Goal: Task Accomplishment & Management: Complete application form

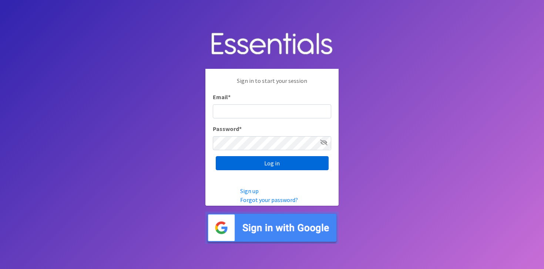
type input "Tyshun.brewer@thebpi.org"
click at [266, 163] on input "Log in" at bounding box center [272, 163] width 113 height 14
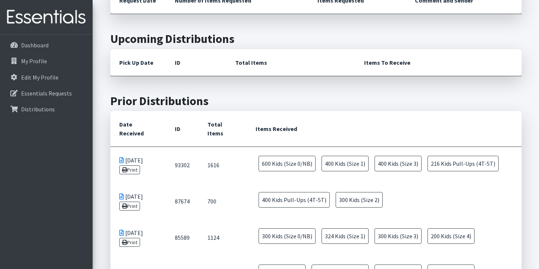
scroll to position [414, 0]
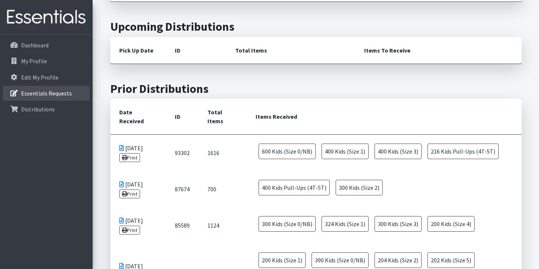
click at [55, 91] on p "Essentials Requests" at bounding box center [46, 93] width 51 height 7
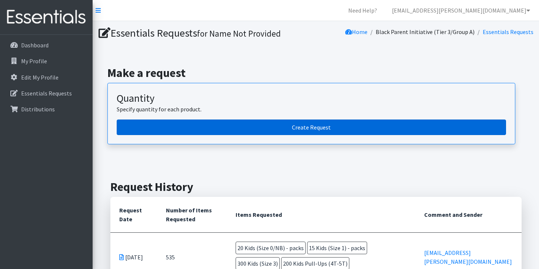
click at [229, 127] on link "Create Request" at bounding box center [311, 128] width 389 height 16
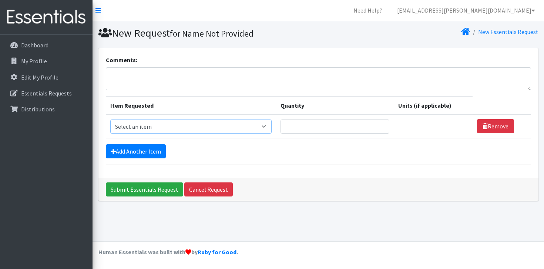
click at [270, 124] on select "Select an item Adult Briefs (Large, approx. 38"-56") Adult Briefs (Medium, appr…" at bounding box center [190, 127] width 161 height 14
select select "1187"
click at [110, 120] on select "Select an item Adult Briefs (Large, approx. 38"-56") Adult Briefs (Medium, appr…" at bounding box center [190, 127] width 161 height 14
click at [365, 128] on input "Quantity" at bounding box center [331, 127] width 107 height 14
click at [458, 127] on select "Please select a unit units packs" at bounding box center [432, 127] width 76 height 14
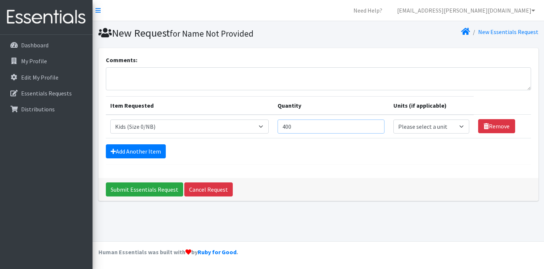
click at [300, 127] on input "400" at bounding box center [331, 127] width 107 height 14
type input "4"
click at [457, 125] on select "Please select a unit units packs" at bounding box center [432, 127] width 76 height 14
select select "pack"
click at [394, 120] on select "Please select a unit units packs" at bounding box center [432, 127] width 76 height 14
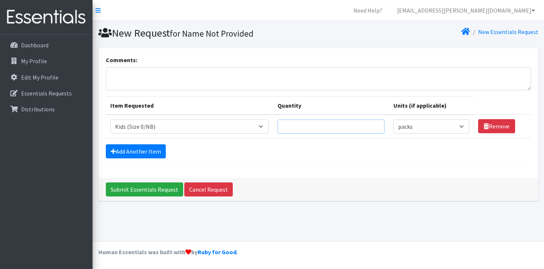
click at [326, 126] on input "Quantity" at bounding box center [331, 127] width 107 height 14
type input "20"
click at [135, 151] on link "Add Another Item" at bounding box center [136, 151] width 60 height 14
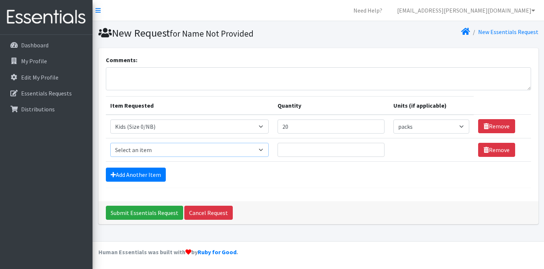
click at [269, 149] on select "Select an item Adult Briefs (Large, approx. 38"-56") Adult Briefs (Medium, appr…" at bounding box center [189, 150] width 159 height 14
select select "1182"
click at [110, 143] on select "Select an item Adult Briefs (Large, approx. 38"-56") Adult Briefs (Medium, appr…" at bounding box center [189, 150] width 159 height 14
click at [319, 151] on input "Quantity" at bounding box center [331, 150] width 107 height 14
type input "20"
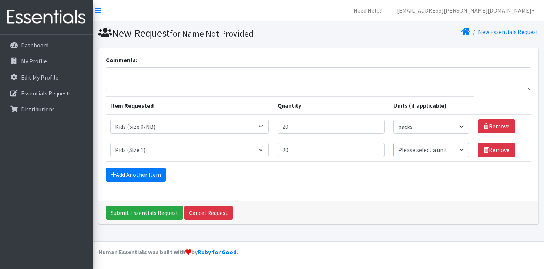
click at [458, 150] on select "Please select a unit units packs" at bounding box center [432, 150] width 76 height 14
select select "pack"
click at [394, 143] on select "Please select a unit units packs" at bounding box center [432, 150] width 76 height 14
click at [118, 174] on link "Add Another Item" at bounding box center [136, 175] width 60 height 14
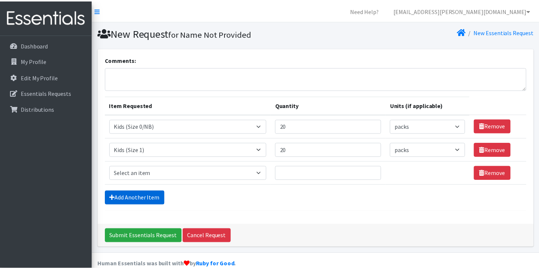
scroll to position [12, 0]
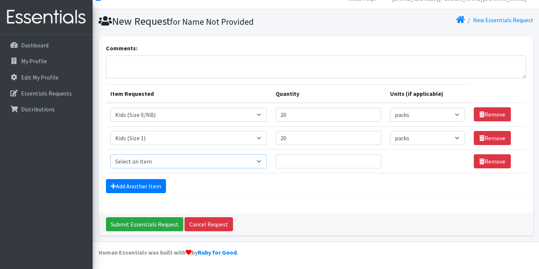
click at [267, 162] on select "Select an item Adult Briefs (Large, approx. 38"-56") Adult Briefs (Medium, appr…" at bounding box center [188, 161] width 157 height 14
select select "1183"
click at [110, 154] on select "Select an item Adult Briefs (Large, approx. 38"-56") Adult Briefs (Medium, appr…" at bounding box center [188, 161] width 157 height 14
type input "1"
click at [364, 162] on input "1" at bounding box center [328, 161] width 106 height 14
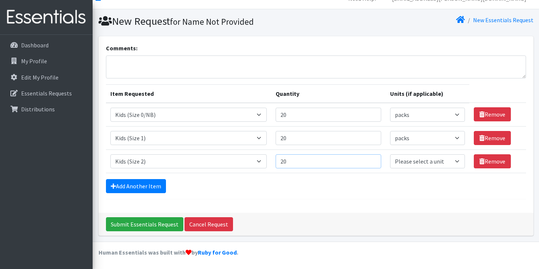
type input "20"
click at [452, 160] on select "Please select a unit units packs" at bounding box center [427, 161] width 74 height 14
select select "pack"
click at [390, 154] on select "Please select a unit units packs" at bounding box center [427, 161] width 74 height 14
click at [125, 70] on textarea "Comments:" at bounding box center [316, 67] width 420 height 23
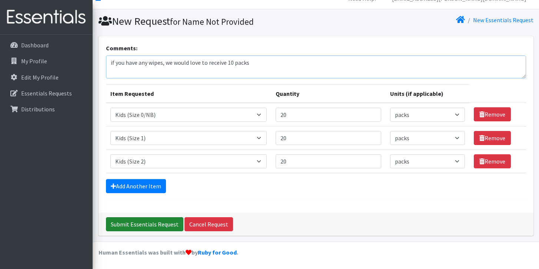
type textarea "if you have any wipes, we would love to receive 10 packs"
click at [127, 223] on input "Submit Essentials Request" at bounding box center [144, 224] width 77 height 14
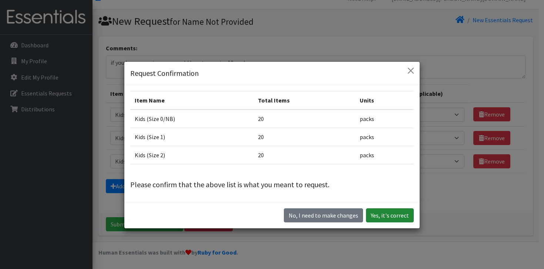
click at [381, 216] on button "Yes, it's correct" at bounding box center [390, 215] width 48 height 14
